Goal: Entertainment & Leisure: Consume media (video, audio)

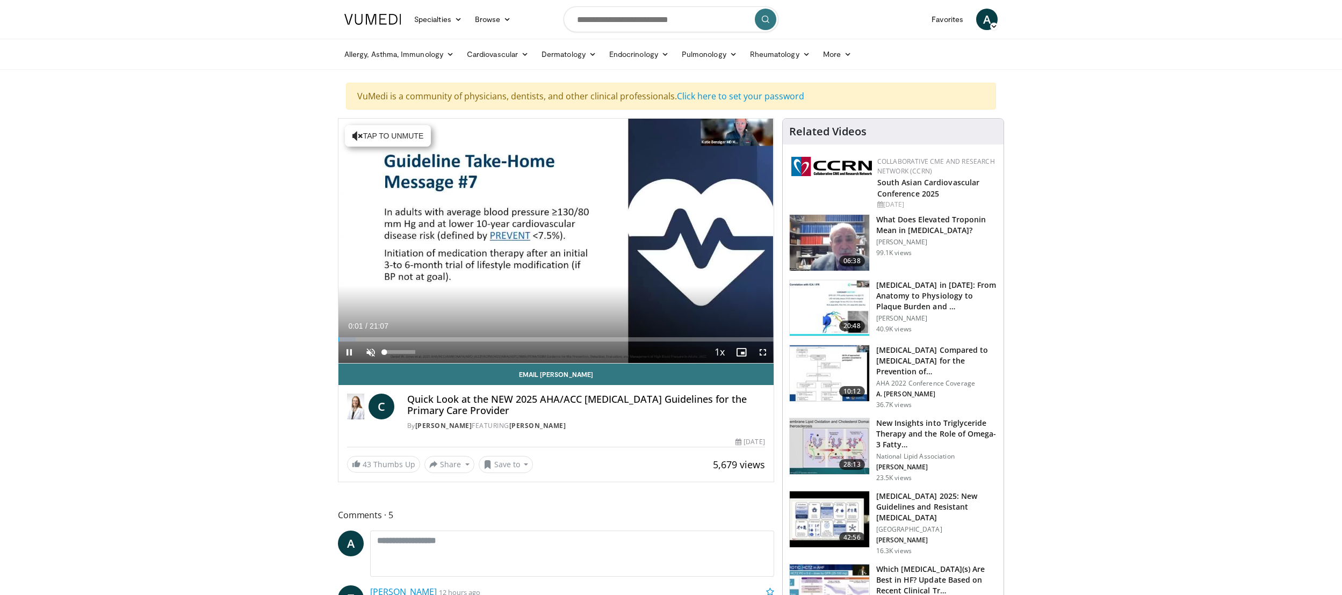
click at [371, 351] on span "Video Player" at bounding box center [370, 352] width 21 height 21
